Goal: Information Seeking & Learning: Learn about a topic

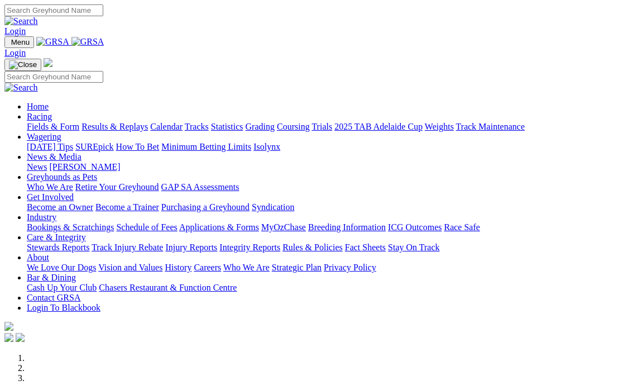
click at [147, 122] on link "Results & Replays" at bounding box center [115, 126] width 66 height 9
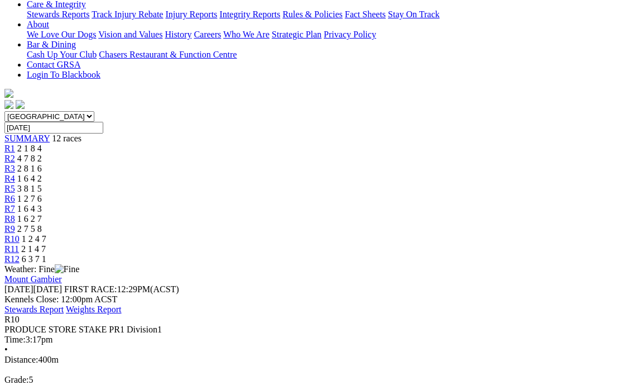
scroll to position [279, 0]
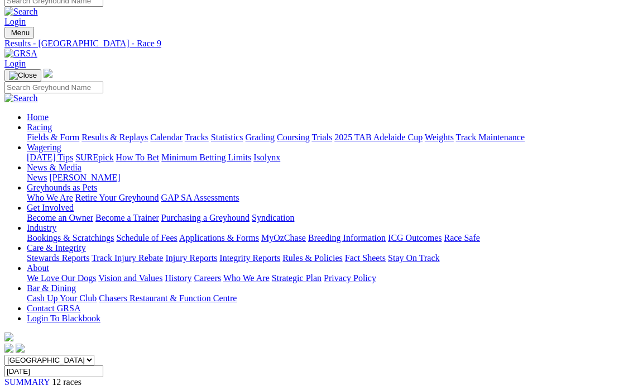
scroll to position [8, 0]
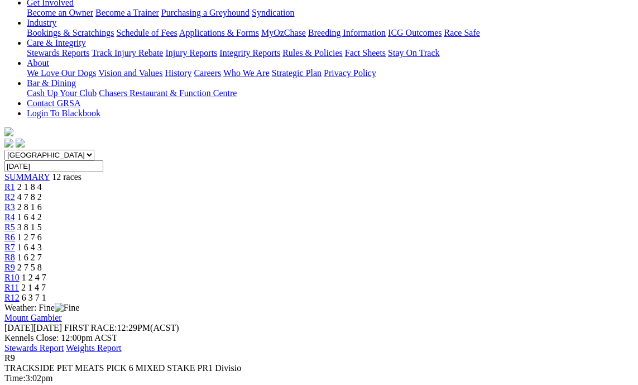
scroll to position [232, 0]
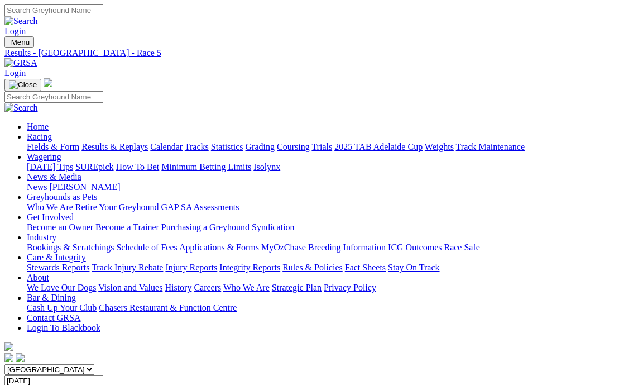
drag, startPoint x: 242, startPoint y: 168, endPoint x: 243, endPoint y: 178, distance: 10.7
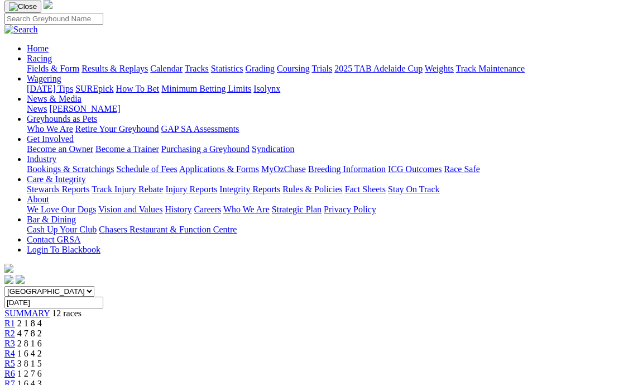
scroll to position [56, 0]
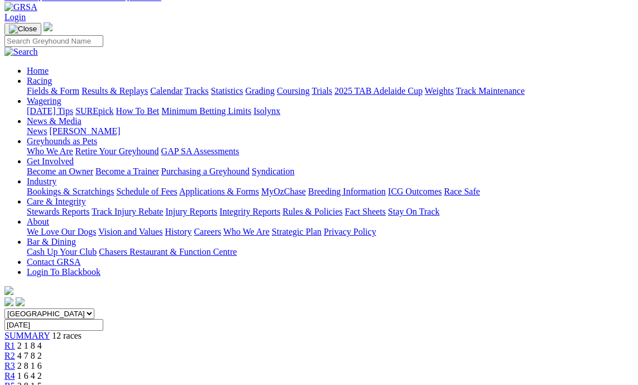
click at [15, 361] on link "R3" at bounding box center [9, 365] width 11 height 9
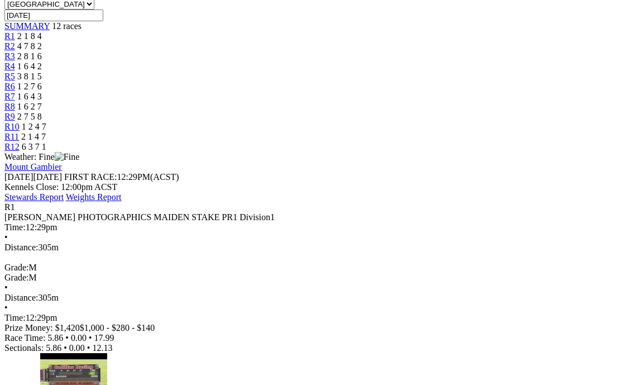
scroll to position [391, 0]
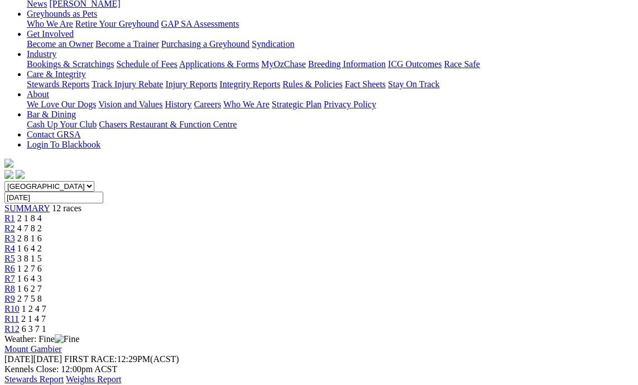
scroll to position [168, 0]
